Goal: Obtain resource: Download file/media

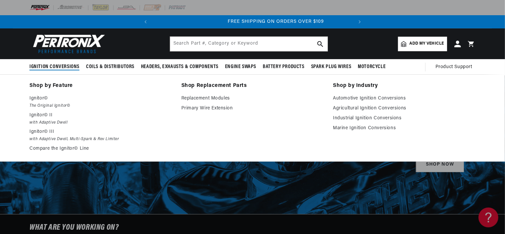
scroll to position [0, 201]
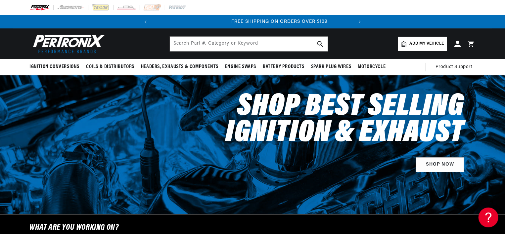
click at [12, 65] on div "Ignition Conversions Shop by Feature Ignitor© The Original Ignitor© Ignitor© II…" at bounding box center [252, 67] width 505 height 16
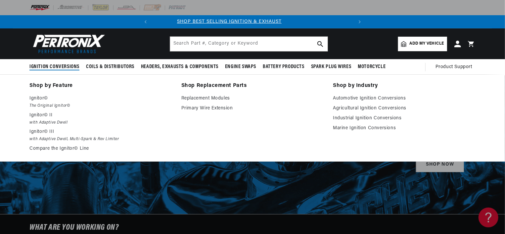
scroll to position [0, 0]
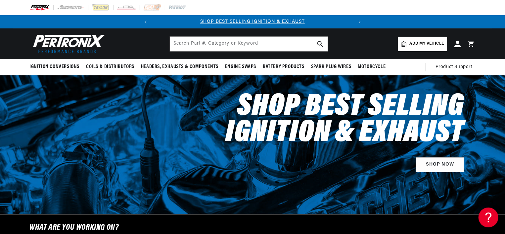
click at [1, 41] on div "BETTER SEARCH RESULTS Add your vehicle's year, make, and model to find parts be…" at bounding box center [252, 43] width 505 height 31
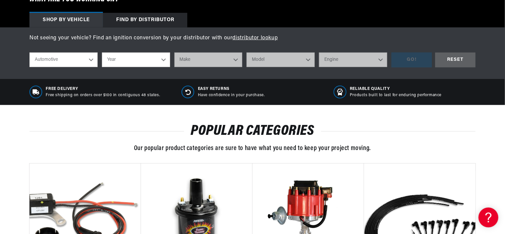
scroll to position [232, 0]
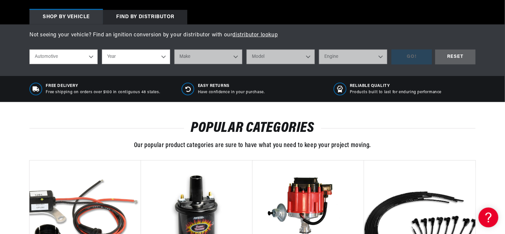
click at [94, 59] on select "Automotive Agricultural Industrial Marine Motorcycle" at bounding box center [63, 57] width 68 height 15
click at [29, 50] on select "Automotive Agricultural Industrial Marine Motorcycle" at bounding box center [63, 57] width 68 height 15
select select "Agricultural"
click at [164, 57] on select "Year 1970 1965 1964 1960 1959 1958 1957 1939 1938 1937" at bounding box center [136, 57] width 68 height 15
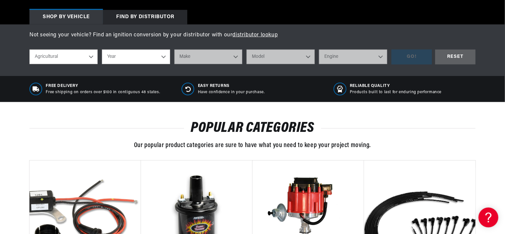
select select "1965"
click at [102, 50] on select "Year 1970 1965 1964 1960 1959 1958 1957 1939 1938 1937" at bounding box center [136, 57] width 68 height 15
select select "1965"
click at [239, 57] on select "Make Ford" at bounding box center [208, 57] width 68 height 15
select select "Ford"
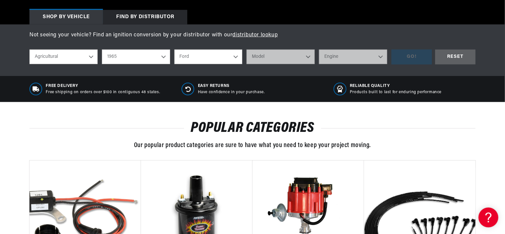
click at [174, 50] on select "Make Ford" at bounding box center [208, 57] width 68 height 15
select select "Ford"
click at [309, 57] on select "Model 5000 5000 Super 5100 5200 6000 6600" at bounding box center [281, 57] width 68 height 15
select select "5000"
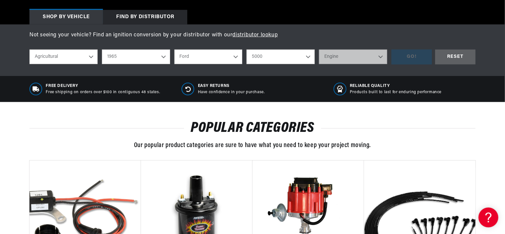
click at [247, 50] on select "Model 5000 5000 Super 5100 5200 6000 6600" at bounding box center [281, 57] width 68 height 15
select select "5000"
click at [380, 55] on select "Engine 4" at bounding box center [353, 57] width 68 height 15
select select "4"
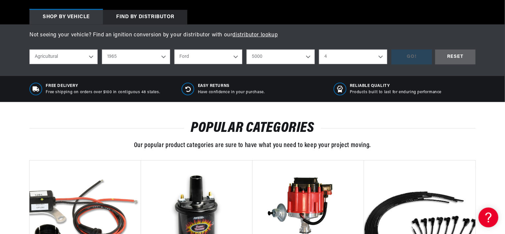
click at [319, 50] on select "Engine 4" at bounding box center [353, 57] width 68 height 15
select select "4"
click at [417, 58] on div "GO!" at bounding box center [412, 57] width 40 height 15
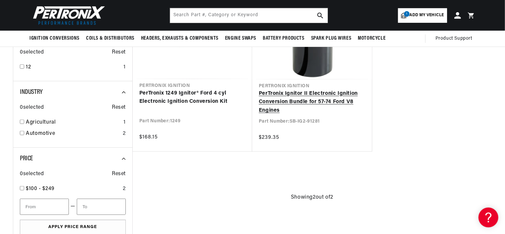
scroll to position [0, 201]
click at [320, 95] on link "PerTronix Ignitor II Electronic Ignition Conversion Bundle for 57-74 Ford V8 En…" at bounding box center [312, 102] width 107 height 25
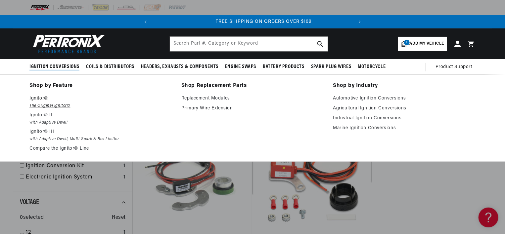
scroll to position [0, 201]
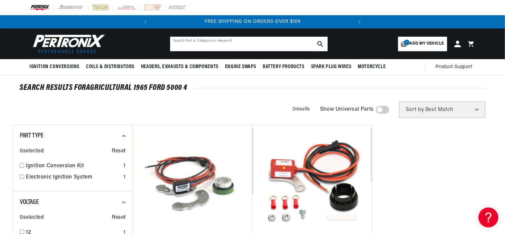
click at [214, 44] on input "text" at bounding box center [249, 44] width 158 height 15
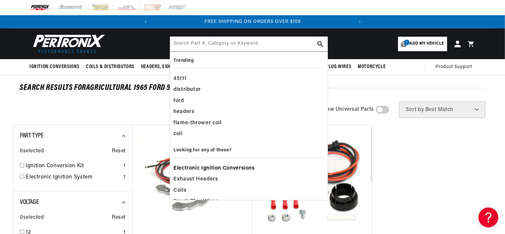
click at [221, 170] on span "Electronic Ignition Conversions" at bounding box center [213, 168] width 81 height 9
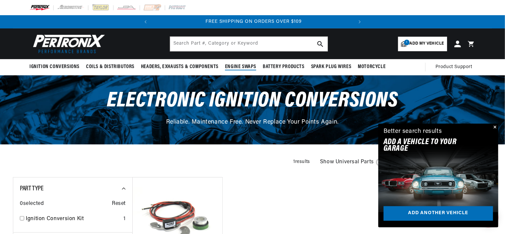
scroll to position [0, 201]
click at [215, 46] on input "text" at bounding box center [249, 44] width 158 height 15
type input "4"
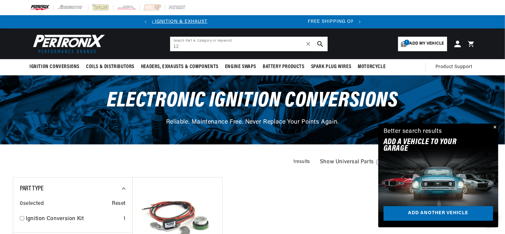
scroll to position [0, 0]
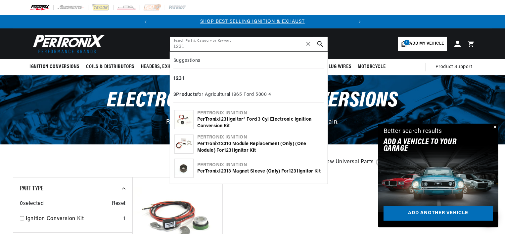
type input "1231"
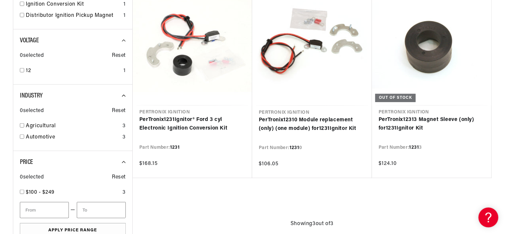
scroll to position [199, 0]
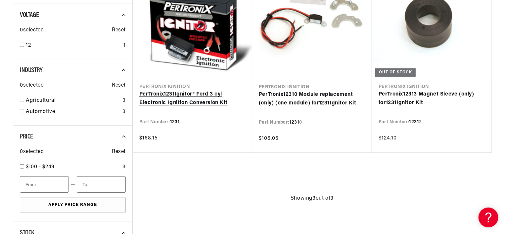
click at [170, 103] on link "PerTronix 1231 Ignitor® Ford 3 cyl Electronic Ignition Conversion Kit" at bounding box center [192, 98] width 106 height 17
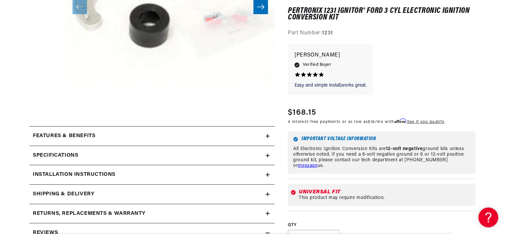
scroll to position [232, 0]
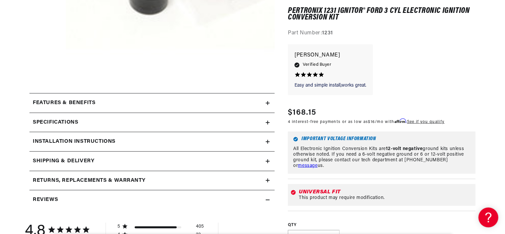
click at [101, 140] on h2 "Installation instructions" at bounding box center [74, 142] width 83 height 9
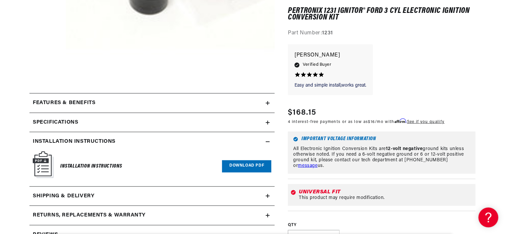
click at [91, 167] on h6 "Installation Instructions" at bounding box center [91, 166] width 62 height 9
click at [257, 163] on link "Download PDF" at bounding box center [246, 167] width 49 height 12
